Goal: Task Accomplishment & Management: Use online tool/utility

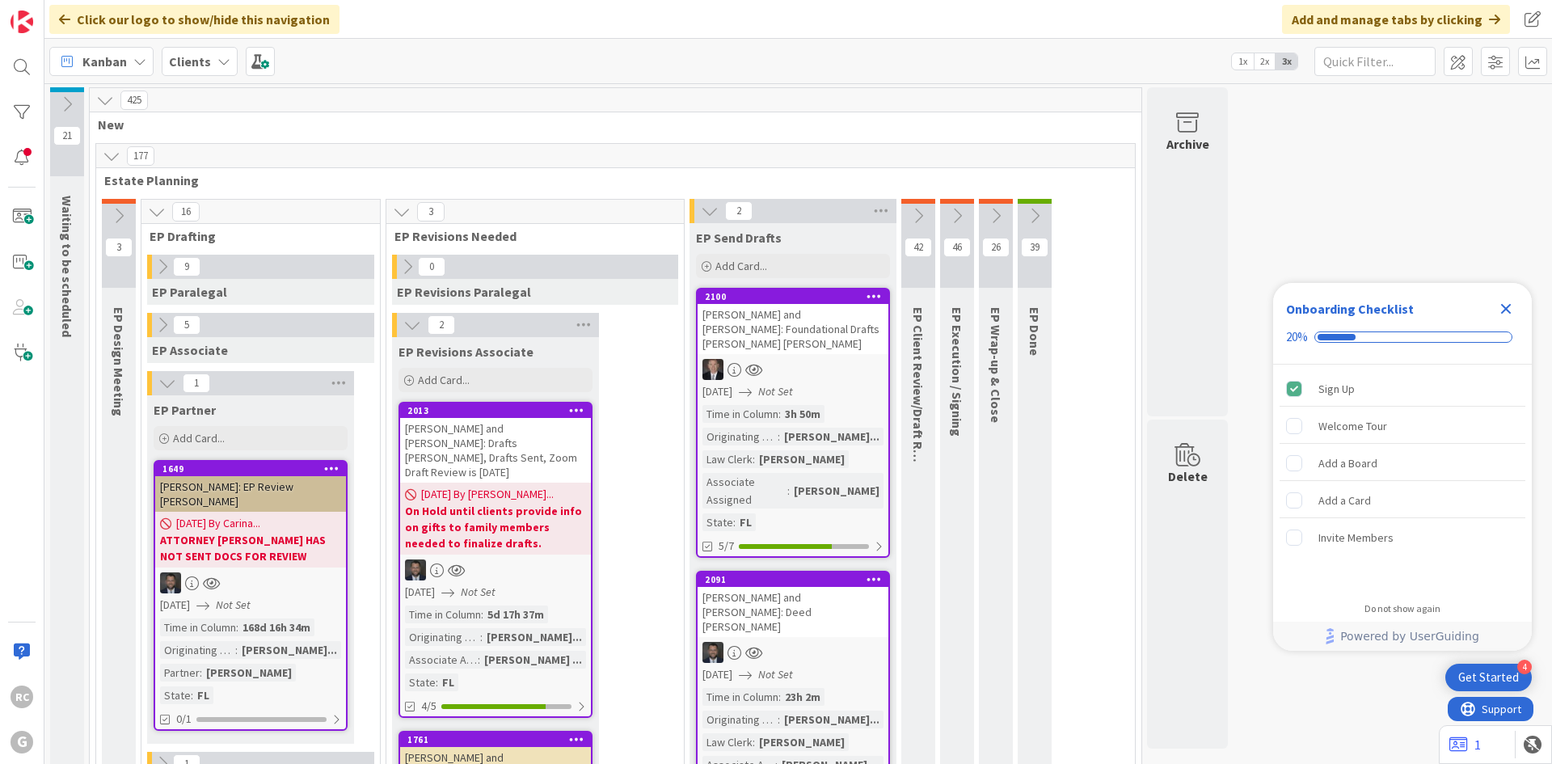
click at [701, 207] on icon at bounding box center [710, 211] width 18 height 18
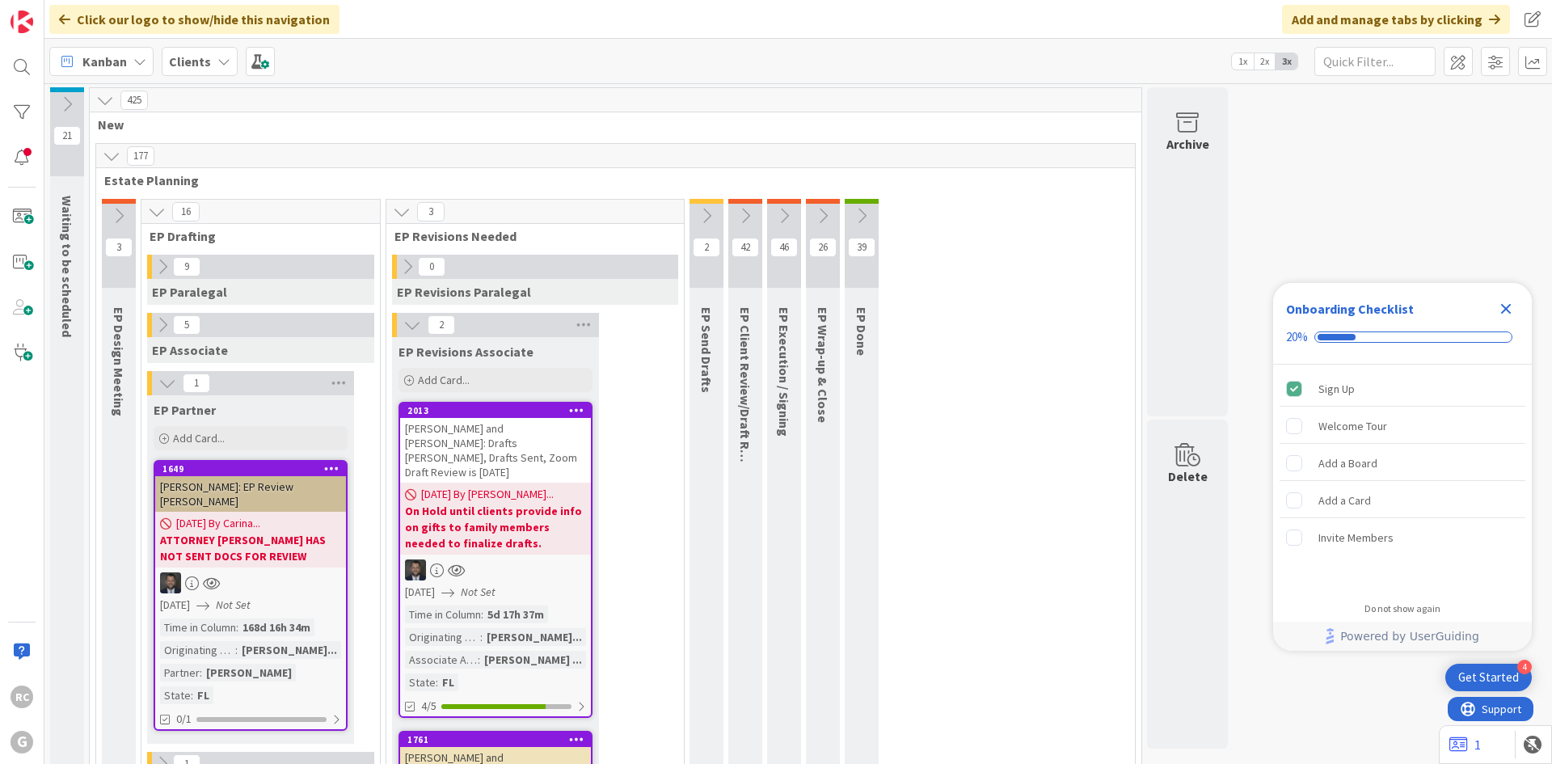
click at [403, 324] on icon at bounding box center [412, 325] width 18 height 18
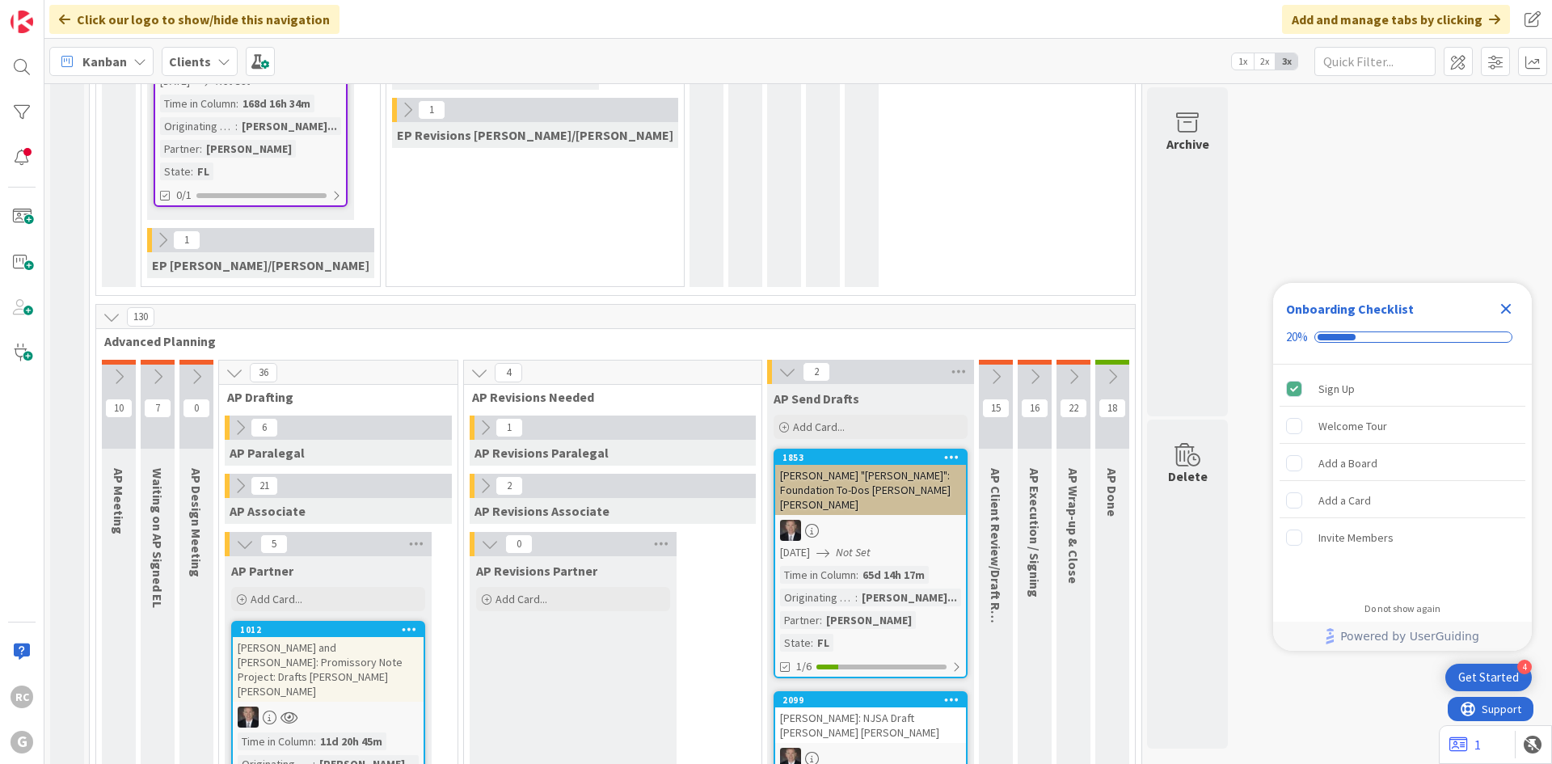
scroll to position [727, 0]
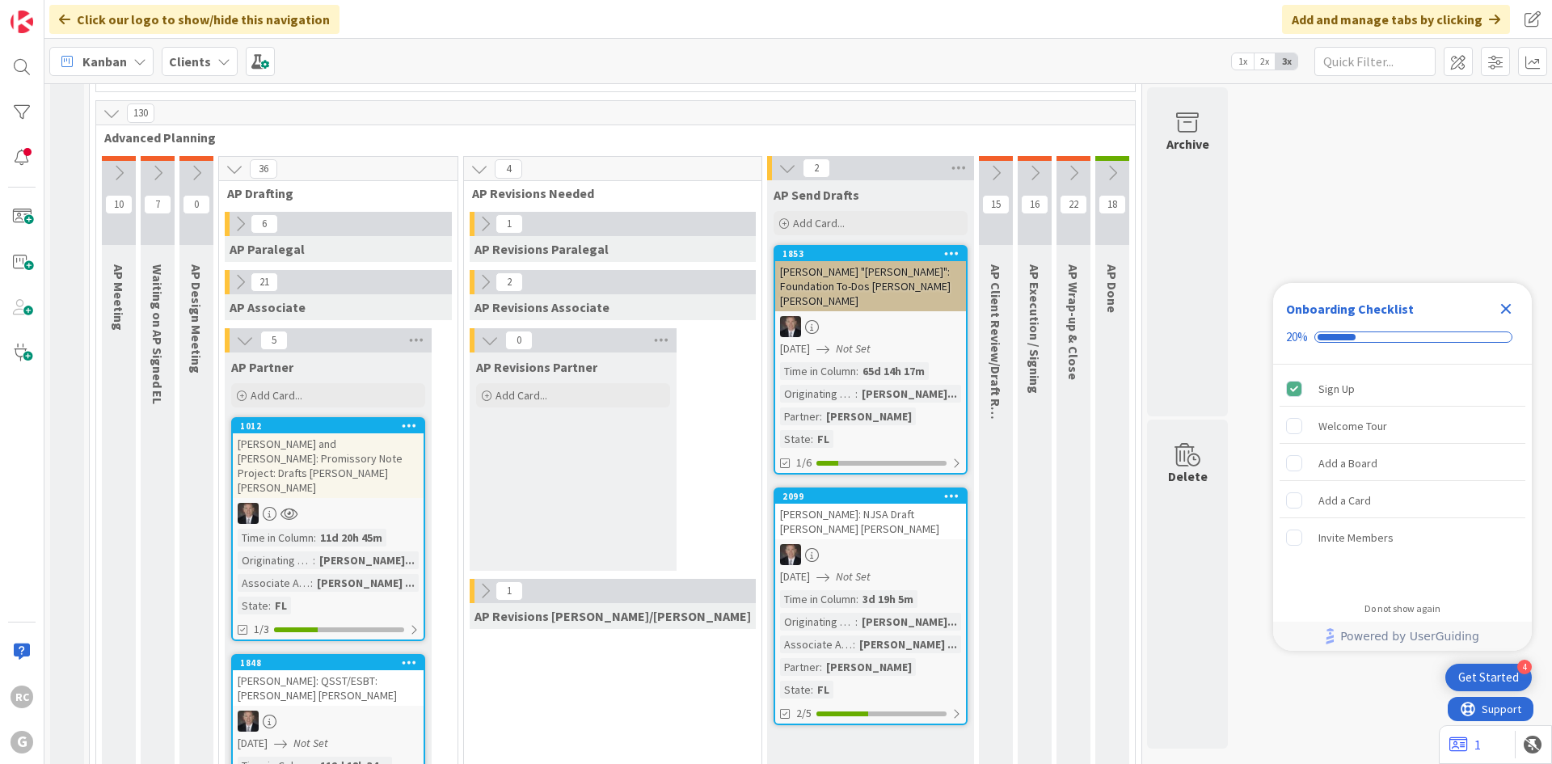
click at [778, 159] on icon at bounding box center [787, 168] width 18 height 18
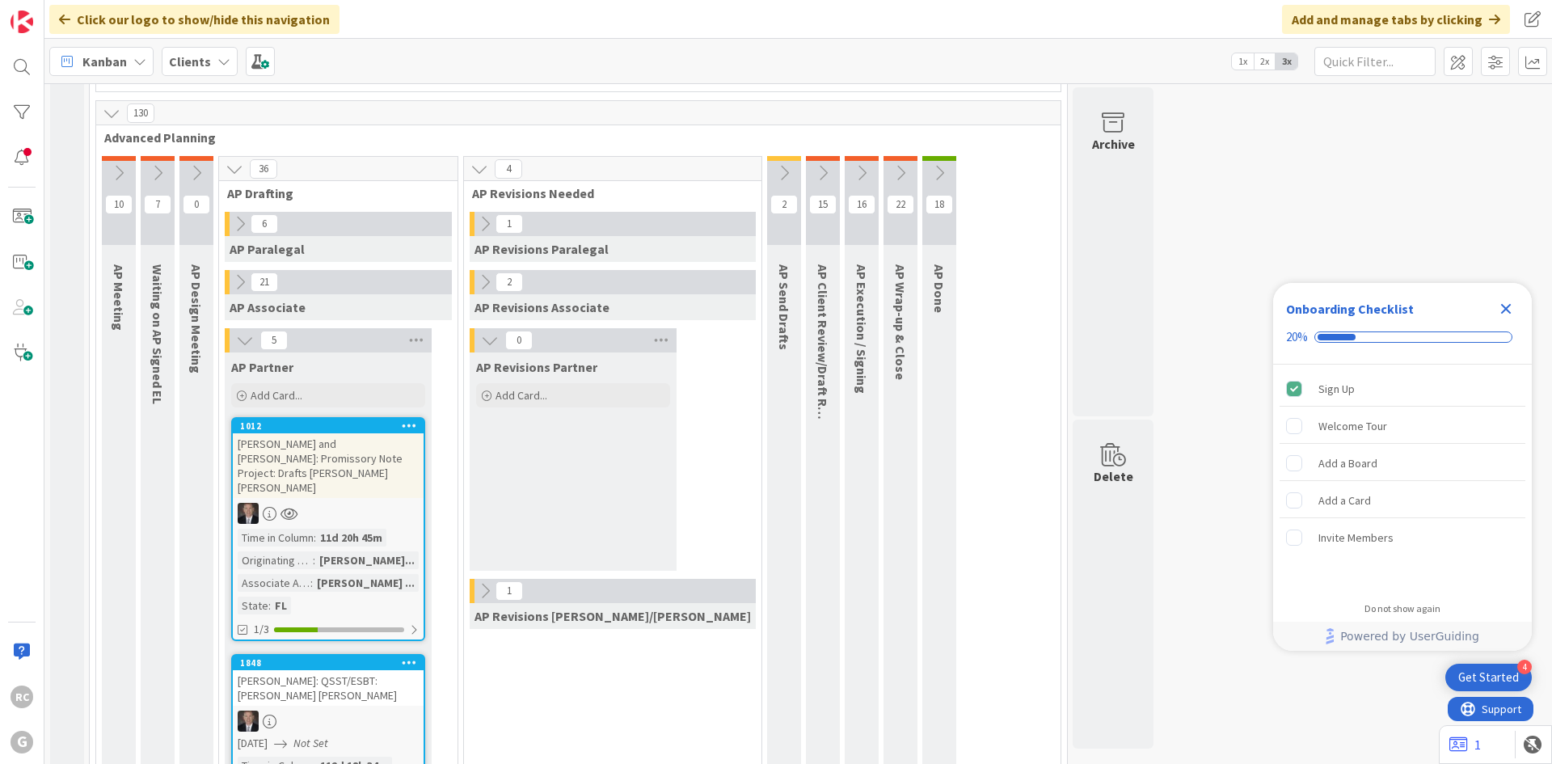
click at [775, 164] on icon at bounding box center [784, 173] width 18 height 18
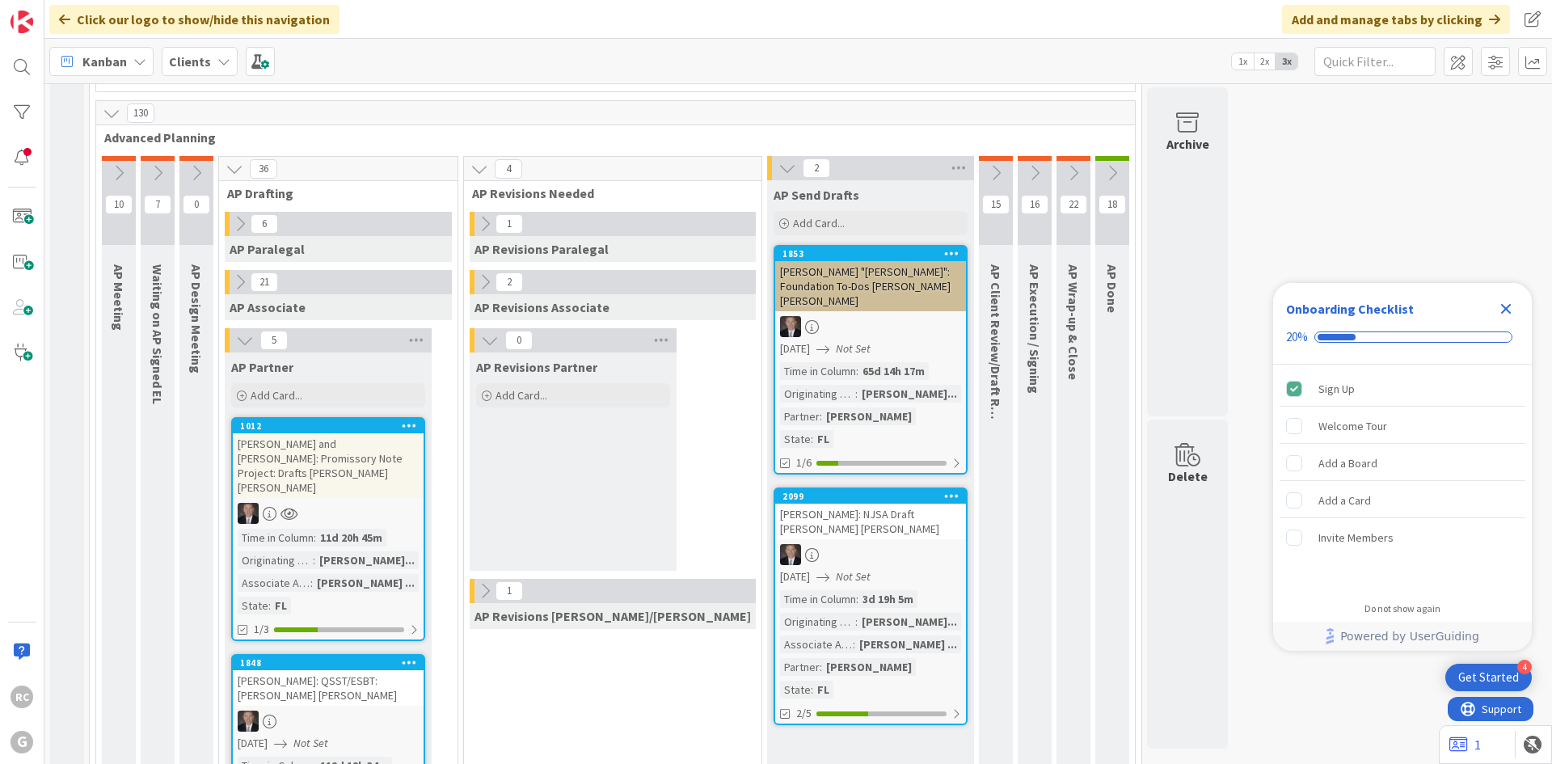
click at [775, 246] on div "1853" at bounding box center [870, 253] width 191 height 15
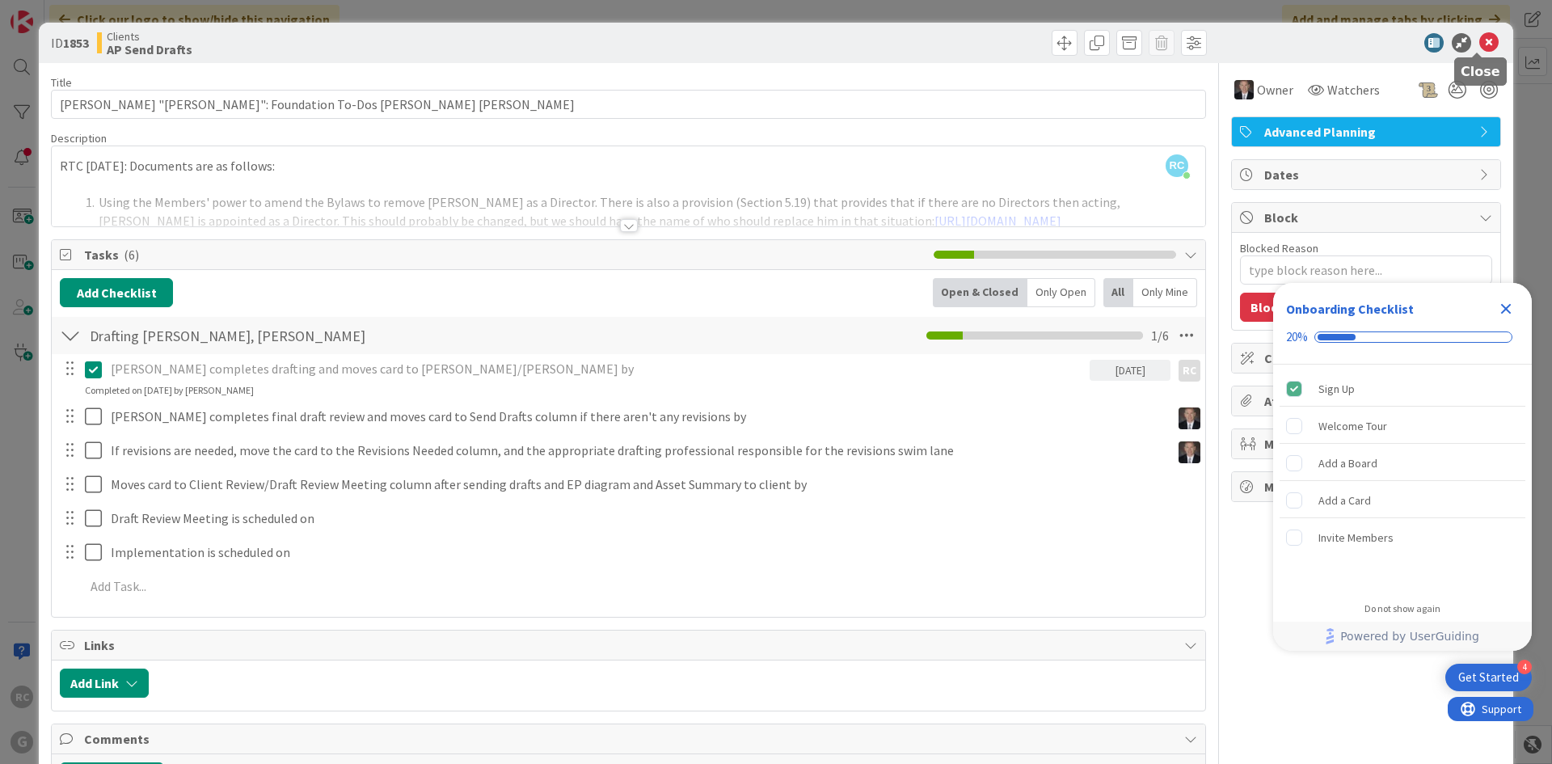
click at [1480, 41] on icon at bounding box center [1488, 42] width 19 height 19
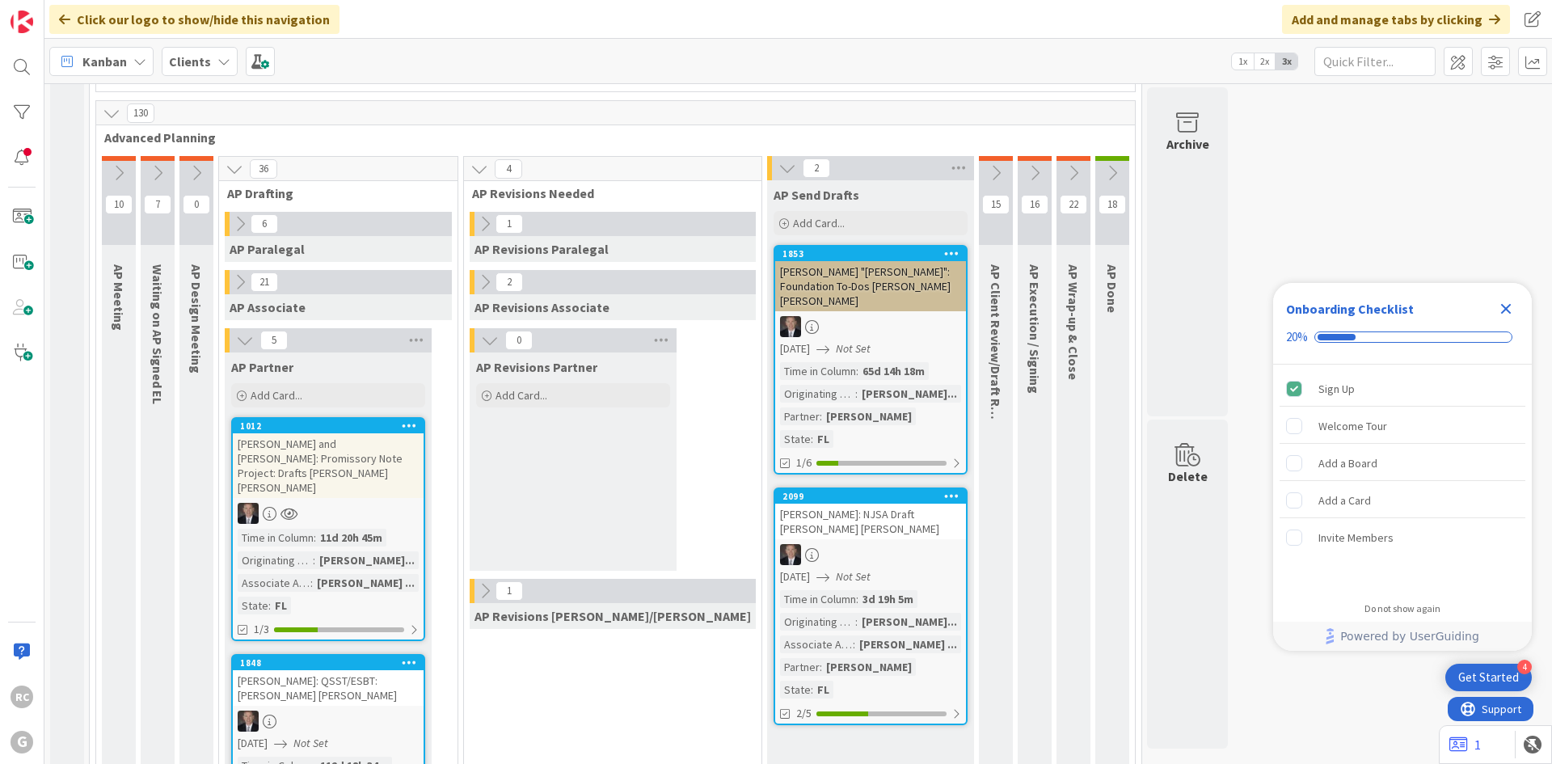
click at [775, 503] on div "[PERSON_NAME]: NJSA Draft [PERSON_NAME] [PERSON_NAME]" at bounding box center [870, 521] width 191 height 36
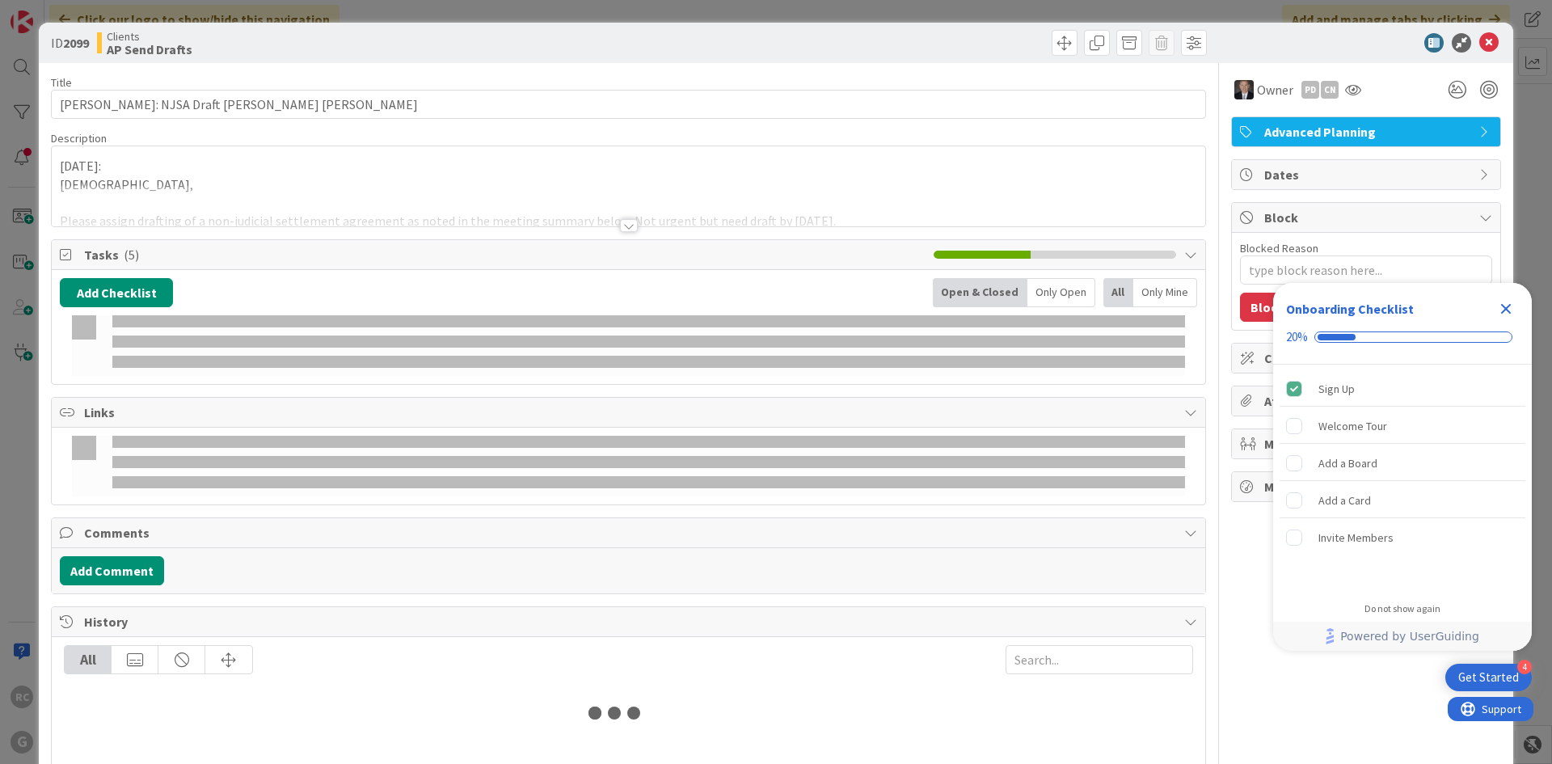
type textarea "x"
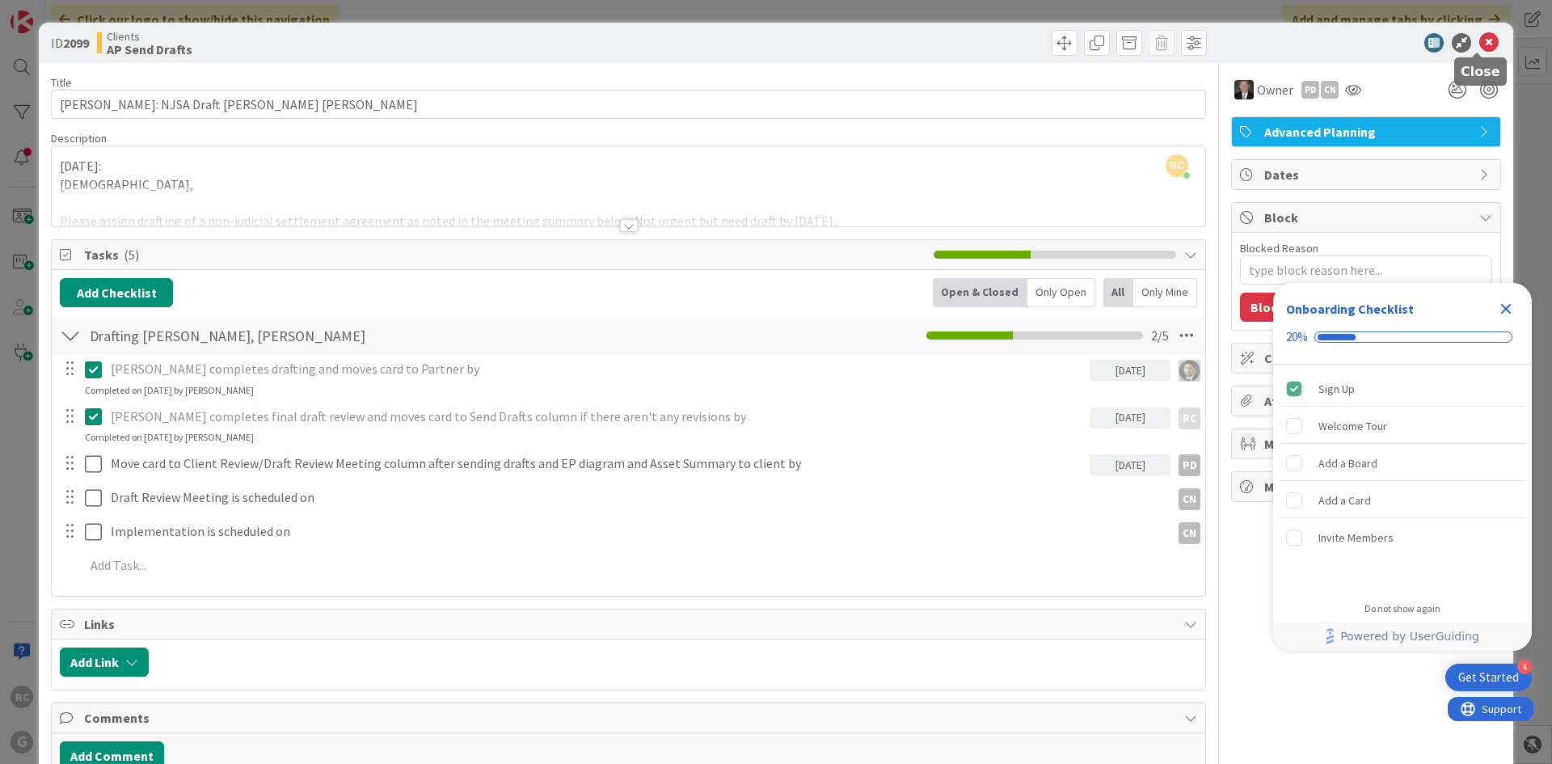
click at [1481, 36] on icon at bounding box center [1488, 42] width 19 height 19
